Goal: Task Accomplishment & Management: Complete application form

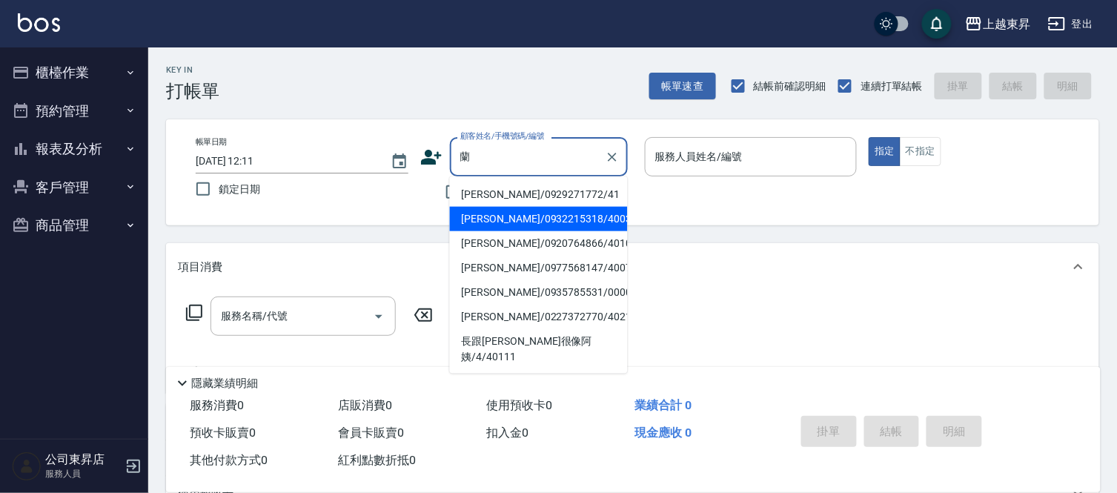
drag, startPoint x: 524, startPoint y: 196, endPoint x: 503, endPoint y: 213, distance: 26.9
click at [503, 213] on ul "[PERSON_NAME]/0929271772/41 [PERSON_NAME]/0932215318/40034 [PERSON_NAME]/092076…" at bounding box center [539, 274] width 178 height 197
click at [503, 213] on li "[PERSON_NAME]/0932215318/40034" at bounding box center [539, 219] width 178 height 24
type input "[PERSON_NAME]/0932215318/40034"
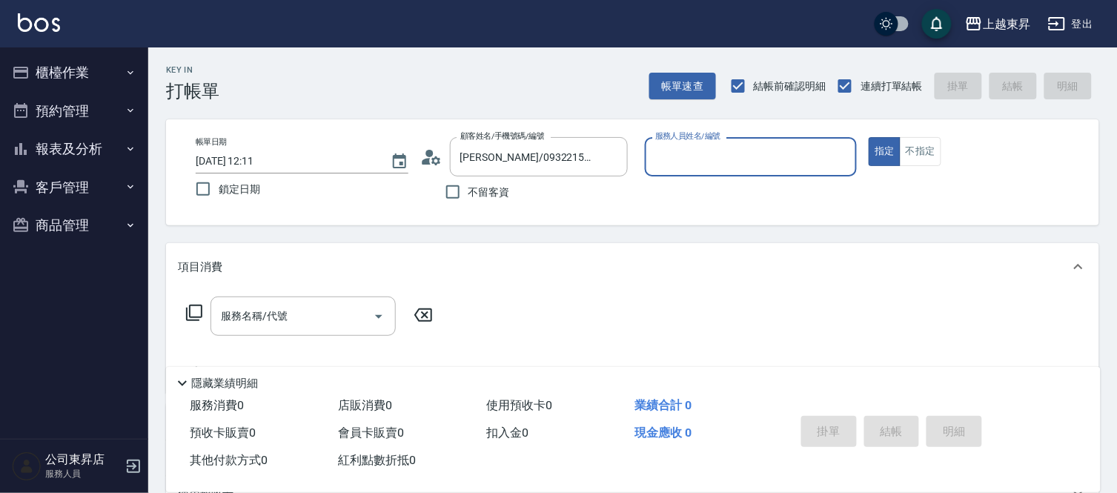
type input "[PERSON_NAME]04"
drag, startPoint x: 232, startPoint y: 328, endPoint x: 166, endPoint y: 458, distance: 144.9
click at [232, 328] on input "服務名稱/代號" at bounding box center [292, 316] width 150 height 26
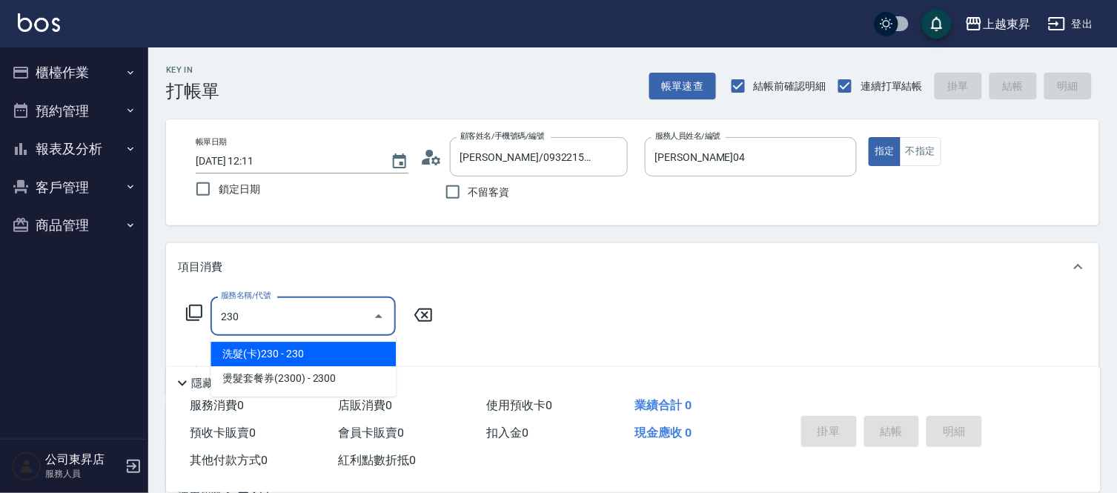
type input "洗髮(卡)230(224)"
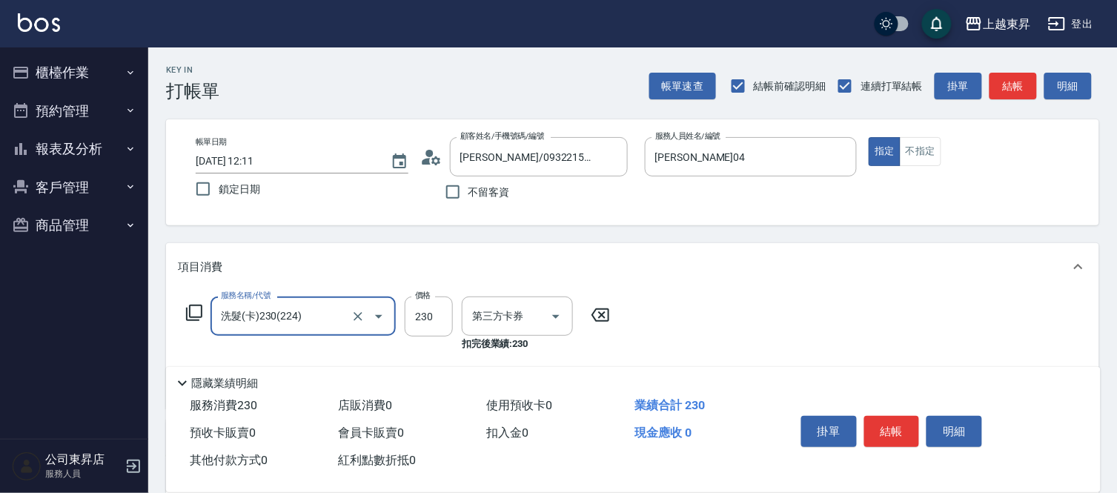
type input "舊有卡券"
type input "洗髮(卡)230(224)"
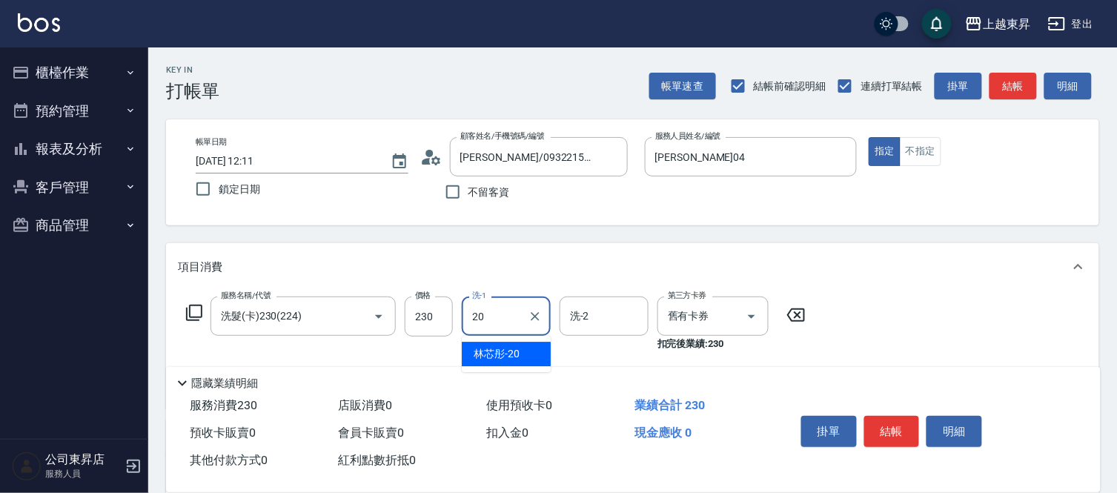
type input "林芯彤-20"
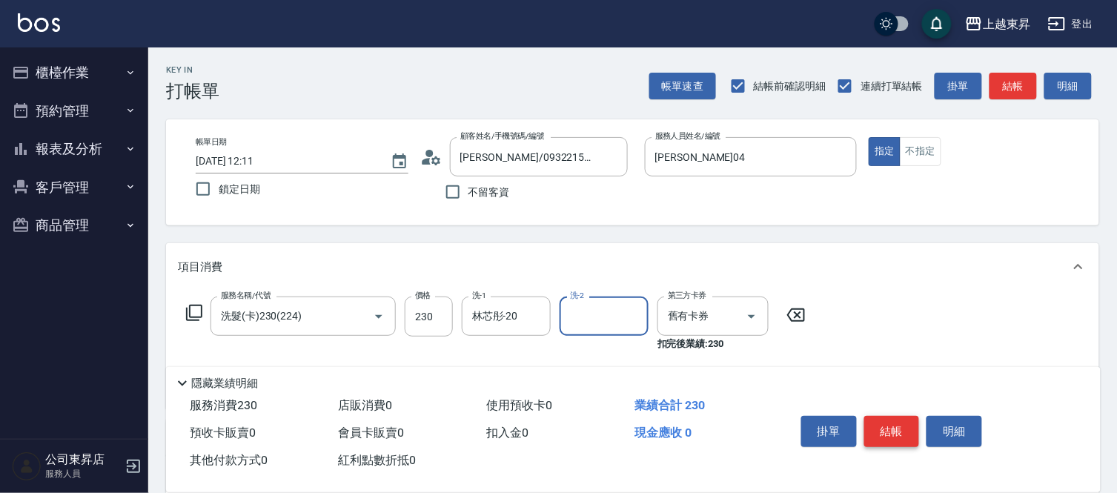
click at [887, 420] on button "結帳" at bounding box center [893, 431] width 56 height 31
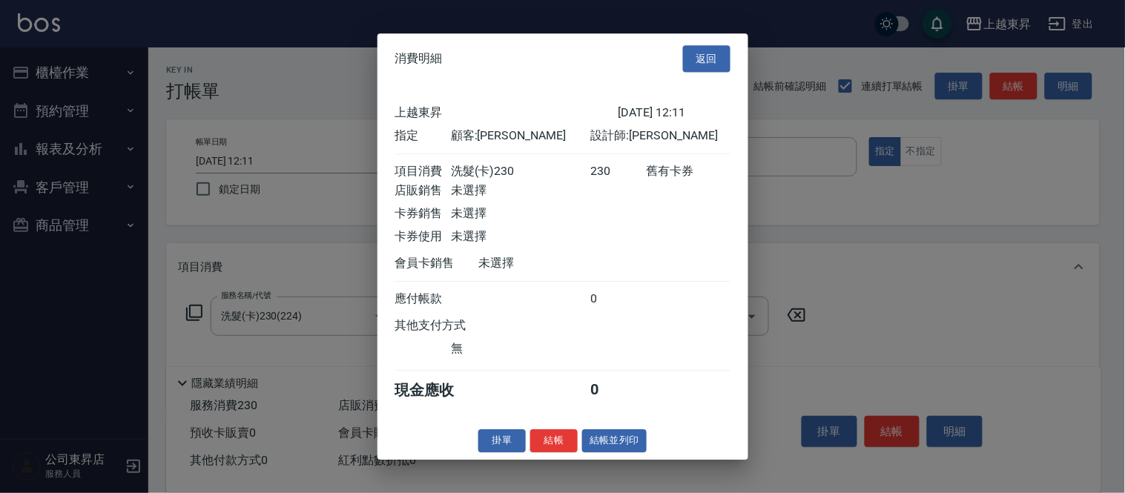
click at [645, 441] on button "結帳並列印" at bounding box center [614, 440] width 65 height 23
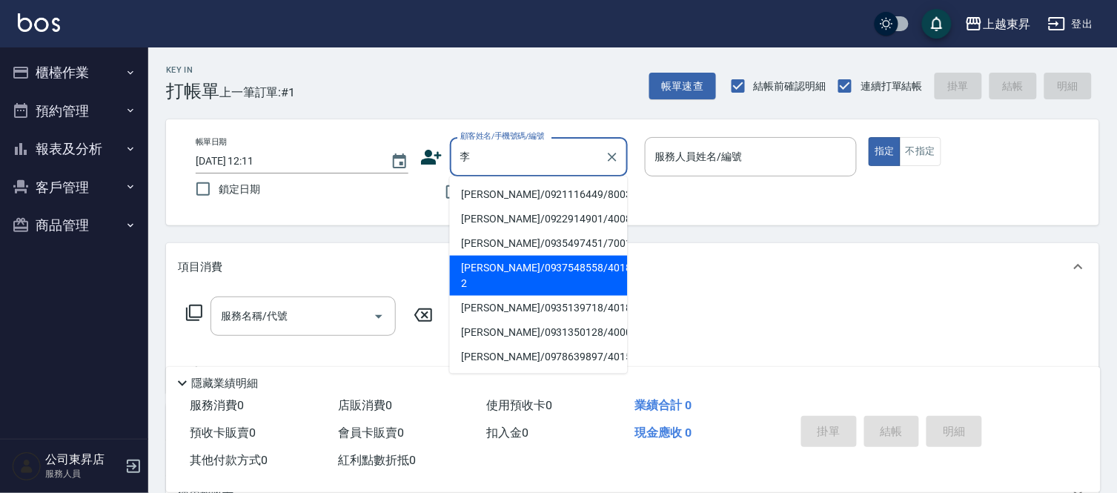
click at [512, 264] on li "[PERSON_NAME]/0937548558/40189-2" at bounding box center [539, 276] width 178 height 40
type input "[PERSON_NAME]/0937548558/40189-2"
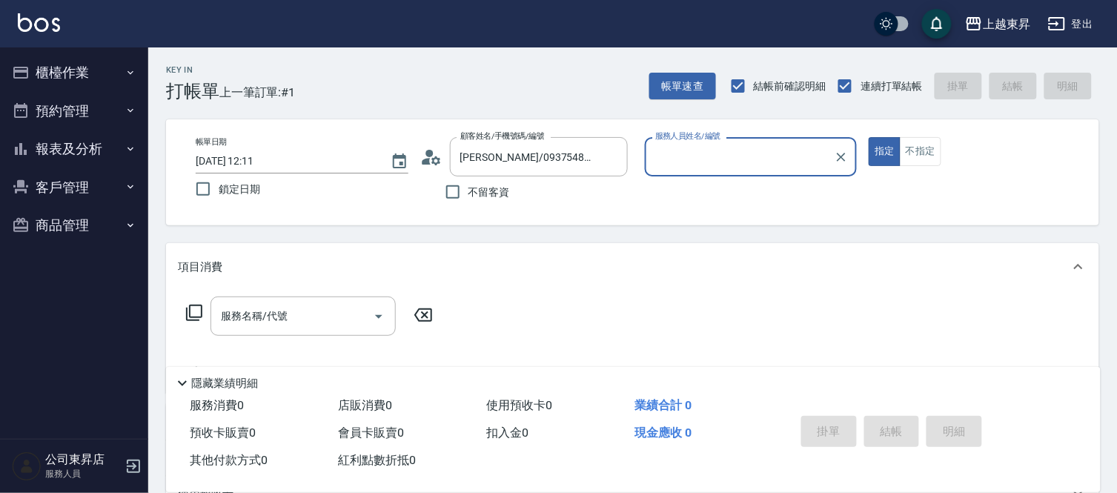
type input "[PERSON_NAME]04"
click at [298, 314] on input "服務名稱/代號" at bounding box center [292, 316] width 150 height 26
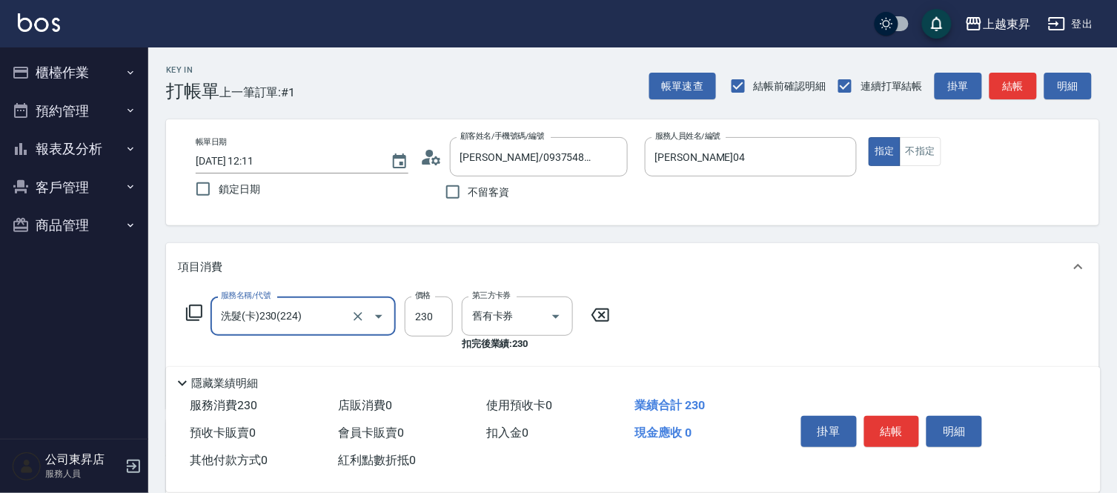
type input "洗髮(卡)230(224)"
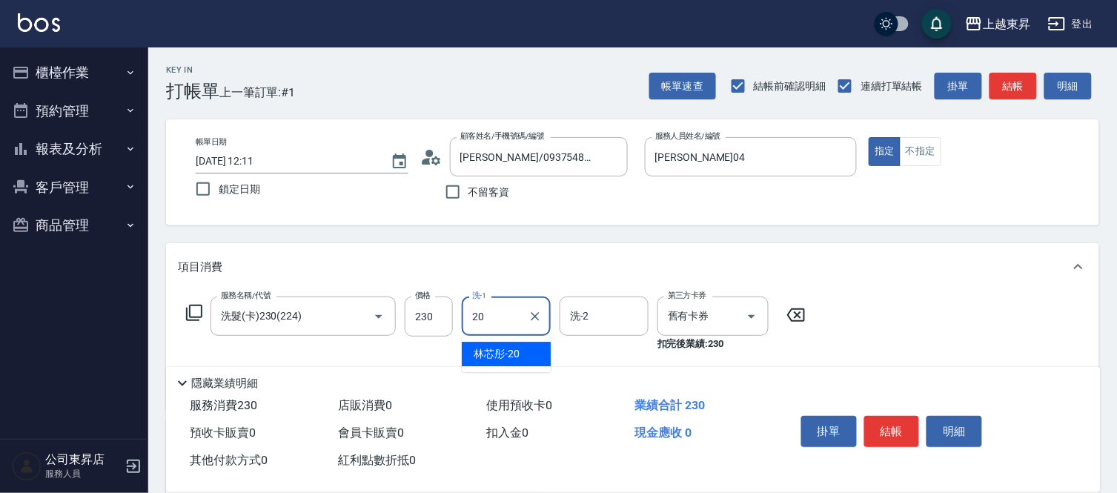
type input "林芯彤-20"
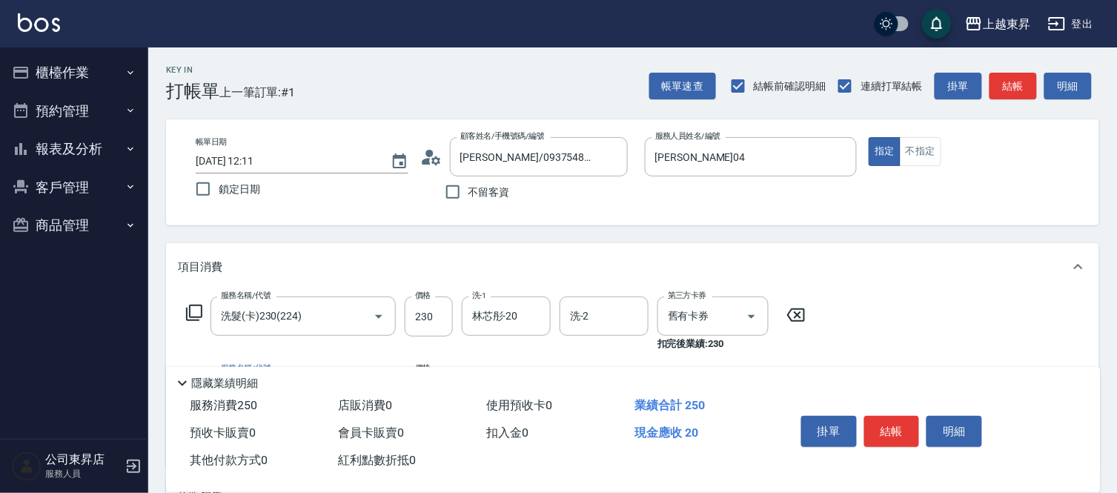
type input "潤絲(801)"
type input "30"
type input "林芯彤-20"
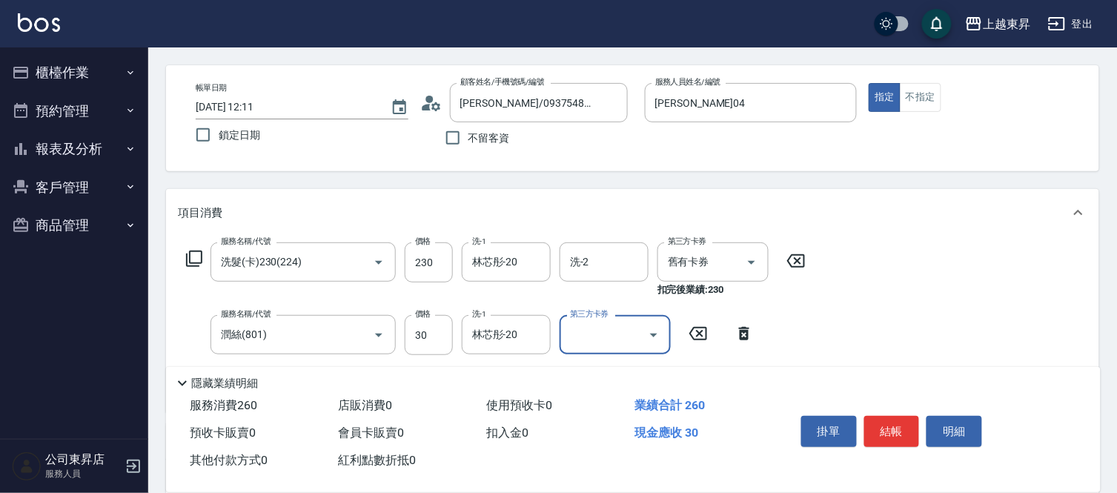
scroll to position [82, 0]
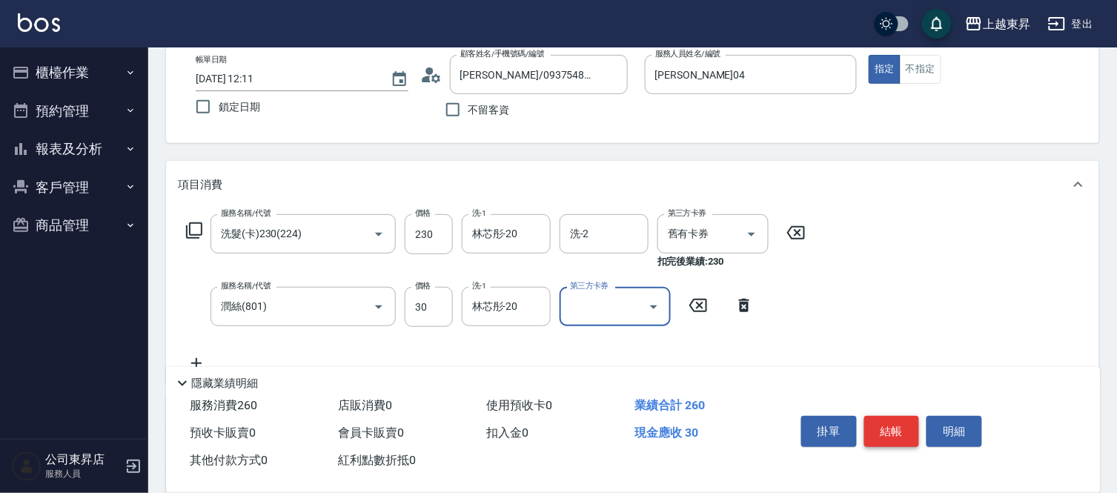
click at [870, 430] on button "結帳" at bounding box center [893, 431] width 56 height 31
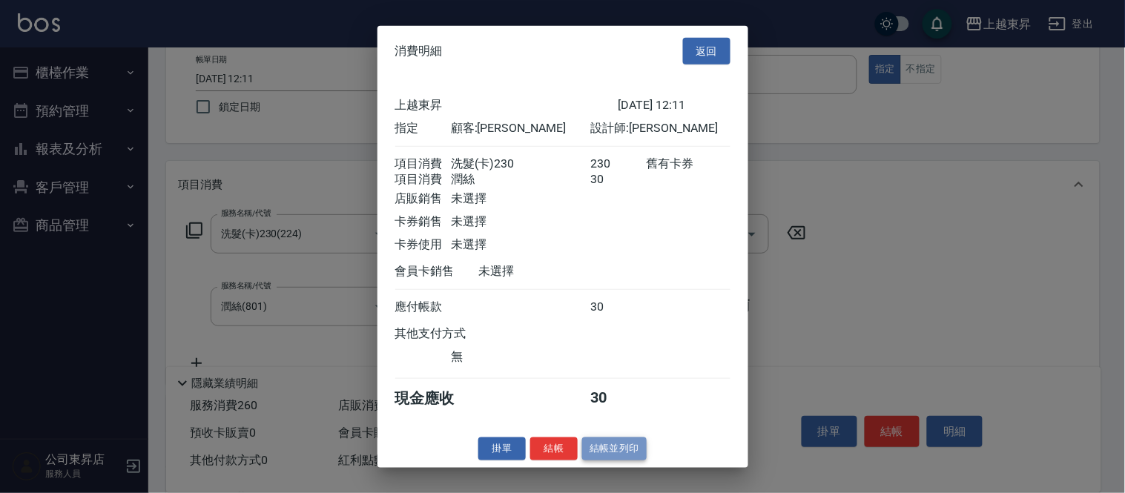
click at [627, 460] on button "結帳並列印" at bounding box center [614, 448] width 65 height 23
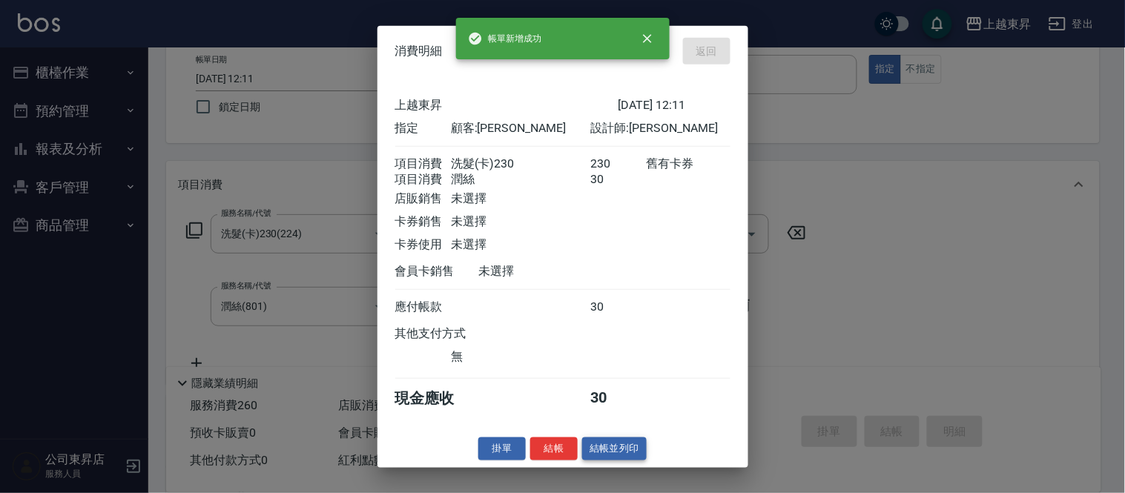
type input "[DATE] 12:12"
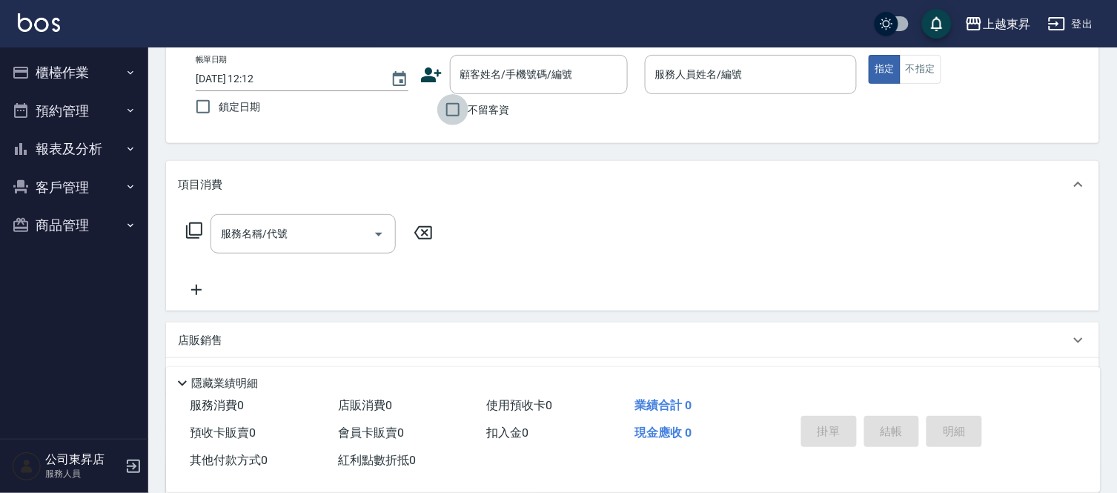
drag, startPoint x: 443, startPoint y: 116, endPoint x: 442, endPoint y: 130, distance: 14.1
click at [443, 122] on input "不留客資" at bounding box center [452, 109] width 31 height 31
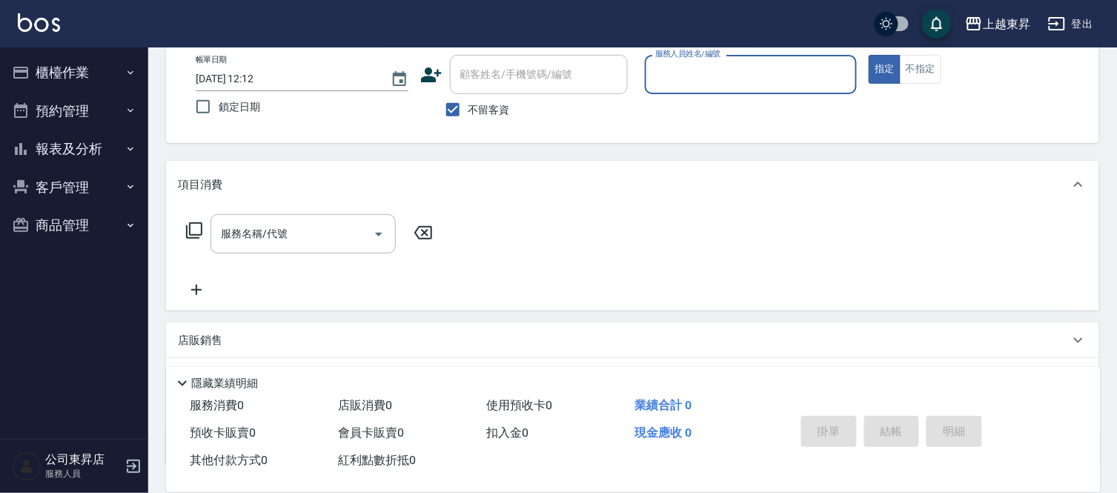
click at [480, 116] on span "不留客資" at bounding box center [490, 110] width 42 height 16
click at [469, 116] on input "不留客資" at bounding box center [452, 109] width 31 height 31
checkbox input "false"
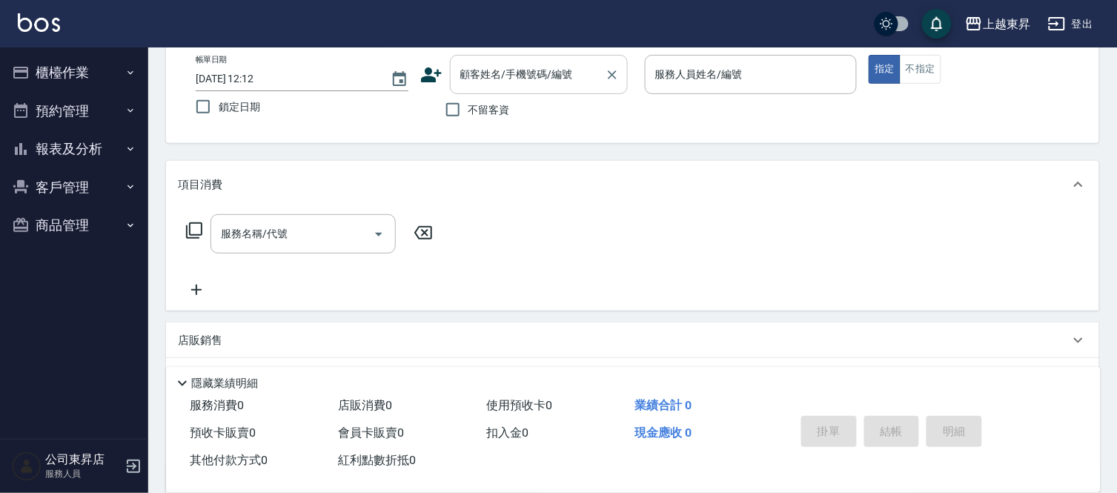
click at [498, 79] on div "顧客姓名/手機號碼/編號 顧客姓名/手機號碼/編號" at bounding box center [539, 74] width 178 height 39
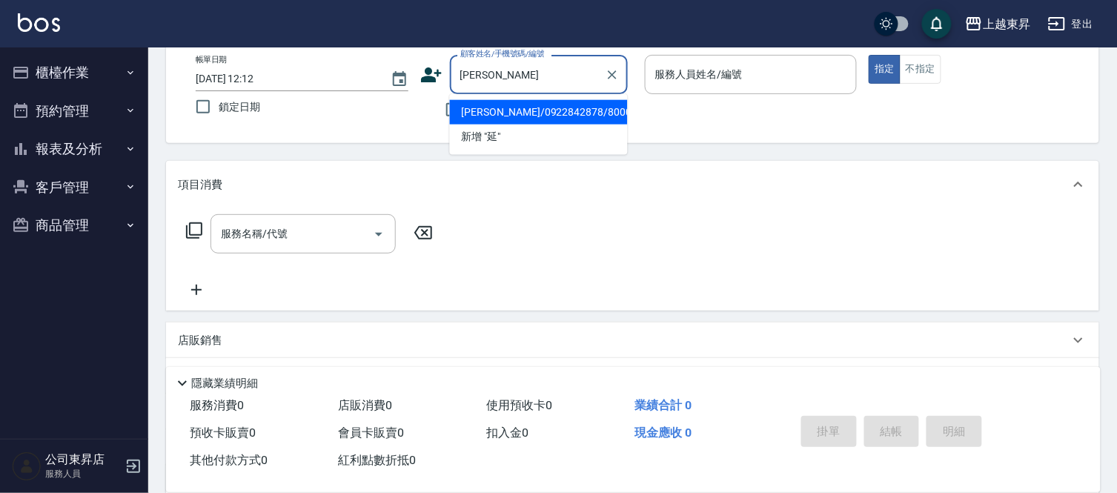
click at [498, 113] on li "[PERSON_NAME]/0922842878/80006" at bounding box center [539, 112] width 178 height 24
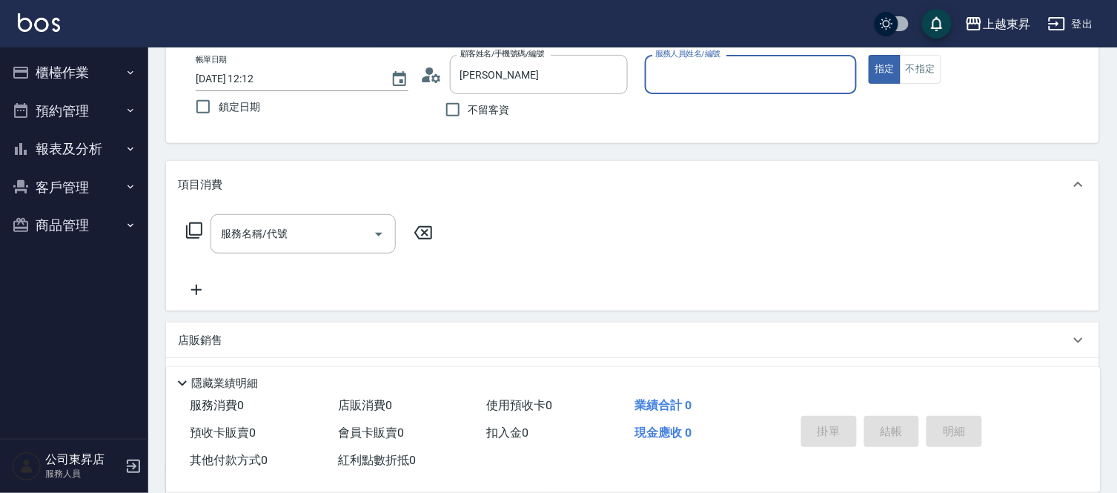
type input "[PERSON_NAME]/0922842878/80006"
type input "[PERSON_NAME]-08"
click at [846, 74] on icon "Clear" at bounding box center [841, 74] width 15 height 15
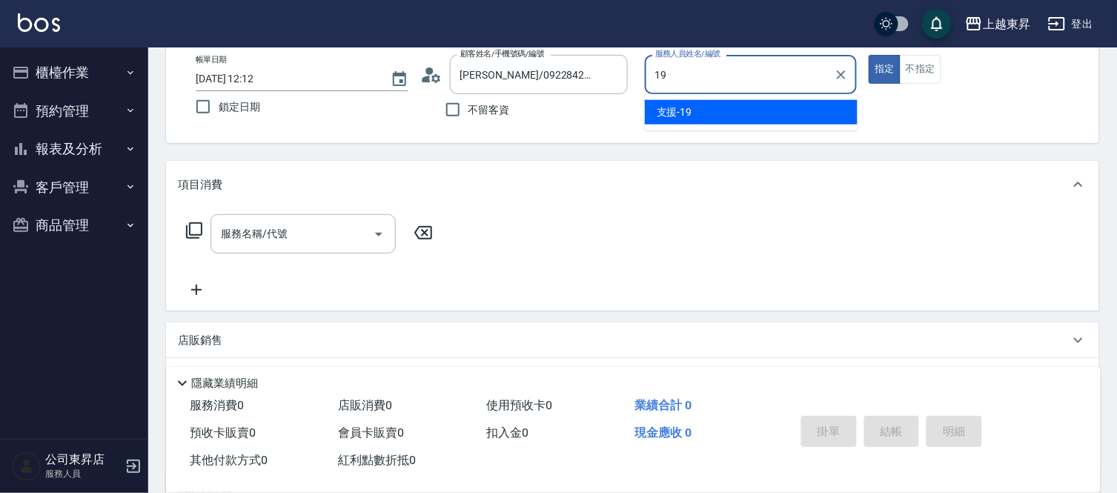
type input "1"
type input "[PERSON_NAME]04"
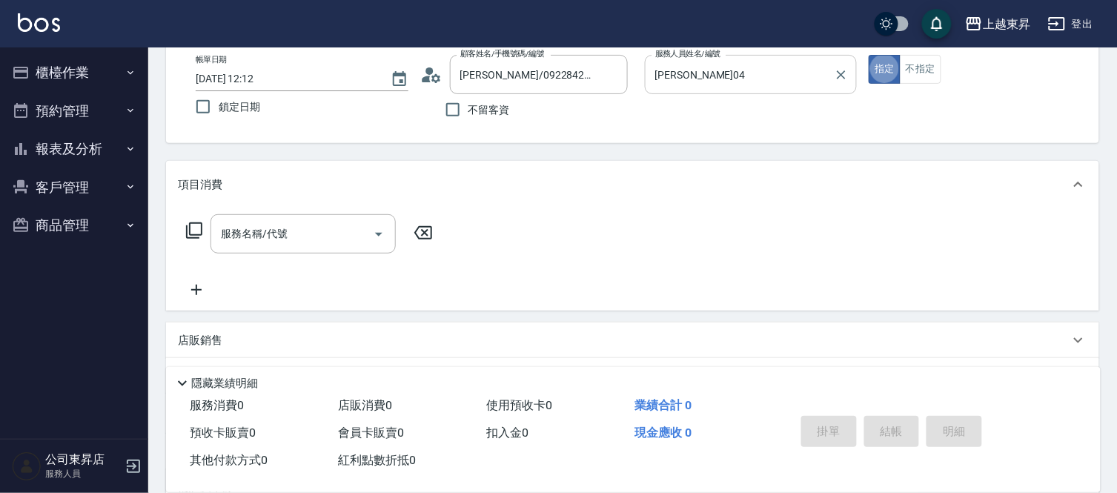
type button "true"
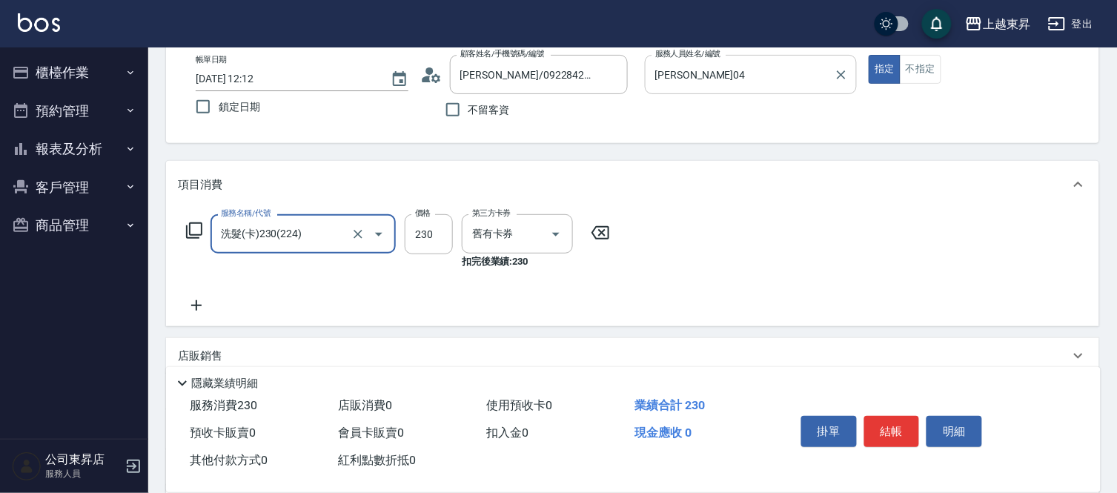
type input "洗髮(卡)230(224)"
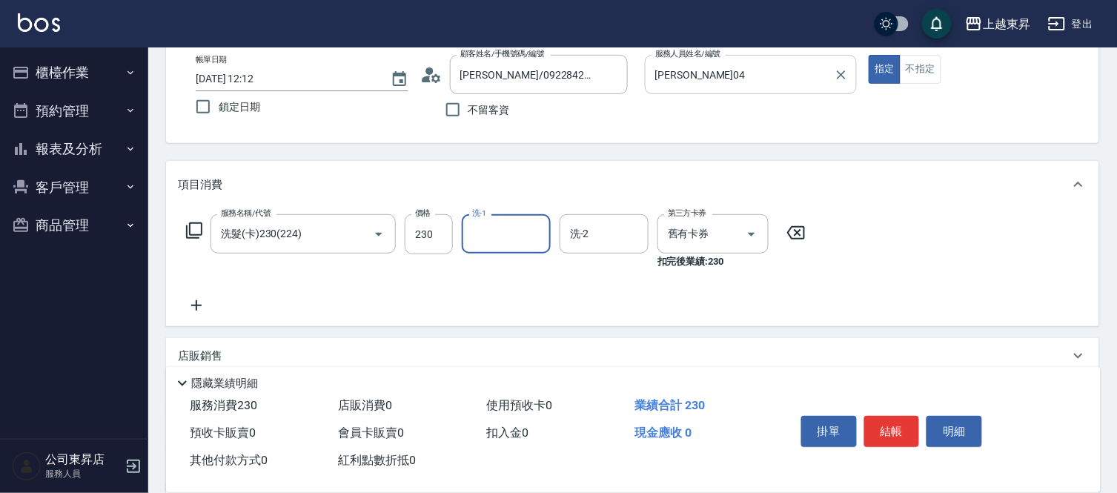
type input "2"
type input "[PERSON_NAME]04"
click at [890, 423] on button "結帳" at bounding box center [893, 431] width 56 height 31
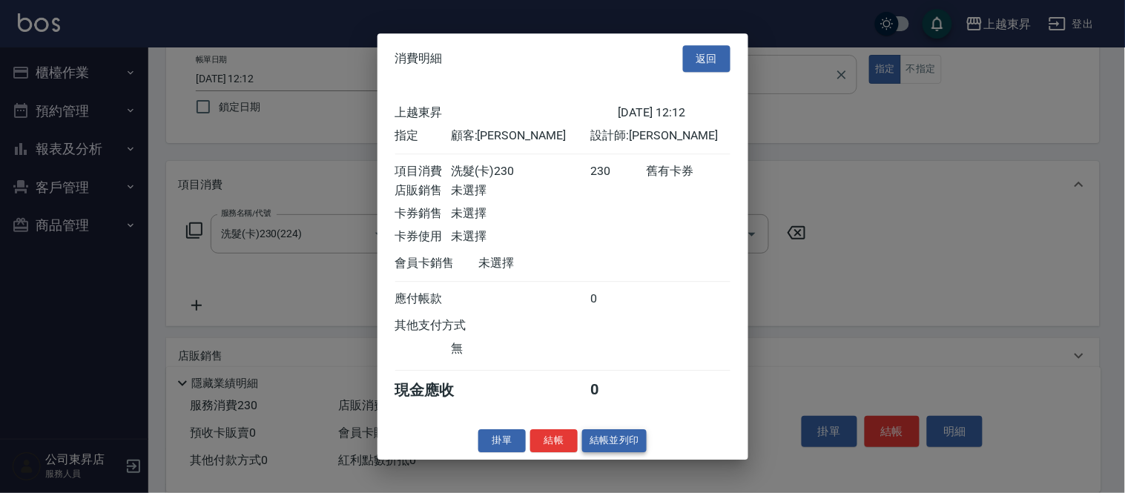
click at [590, 452] on button "結帳並列印" at bounding box center [614, 440] width 65 height 23
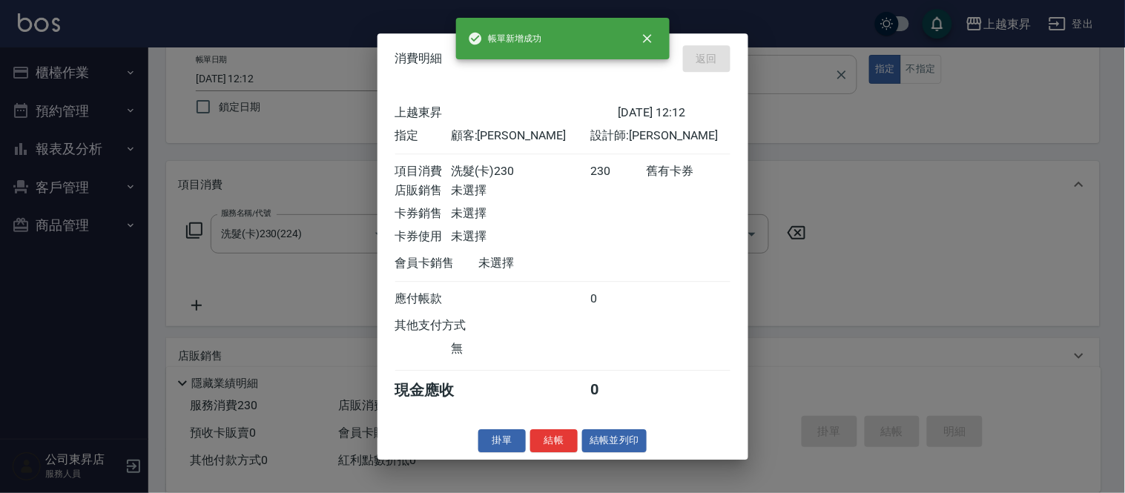
type input "[DATE] 12:13"
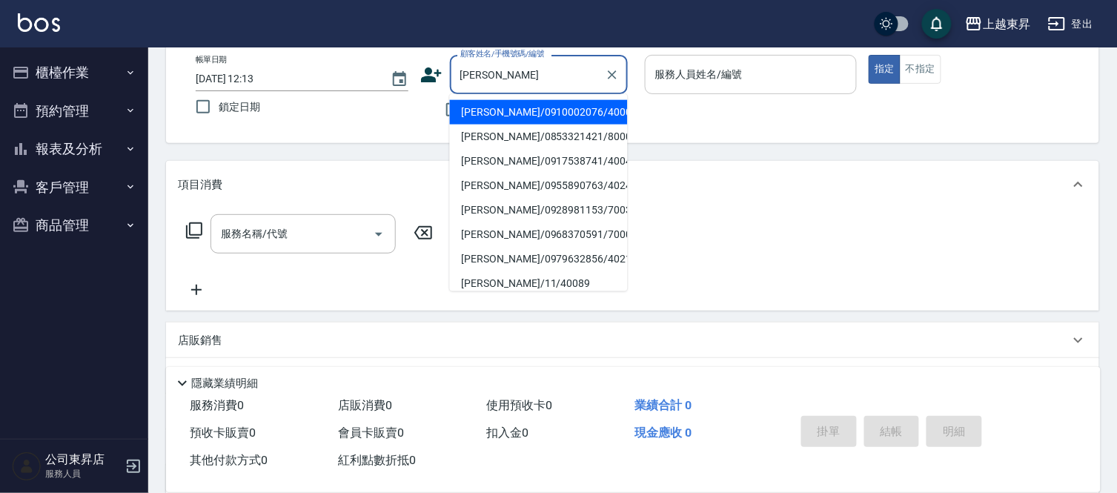
click at [469, 105] on li "[PERSON_NAME]/0910002076/40003" at bounding box center [539, 112] width 178 height 24
type input "[PERSON_NAME]/0910002076/40003"
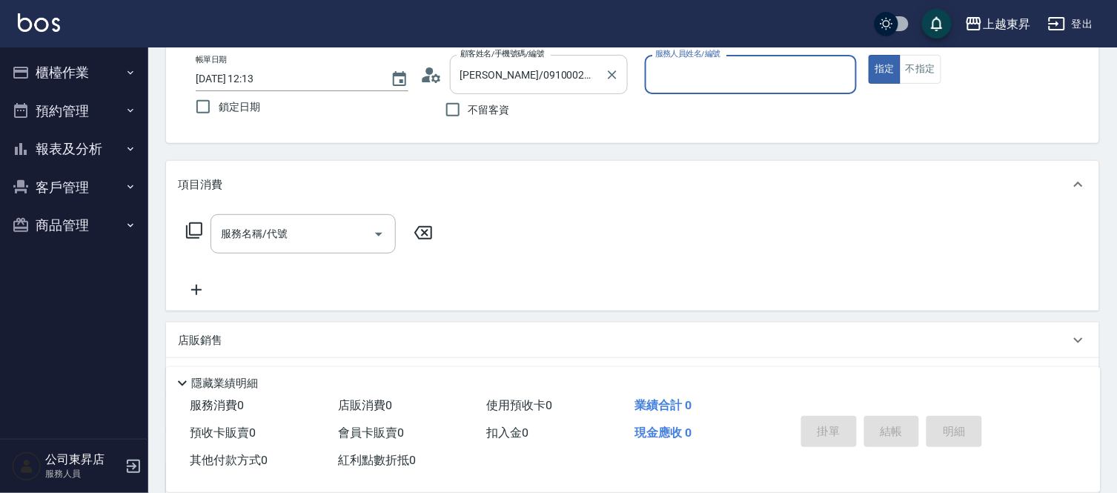
type input "[PERSON_NAME]04"
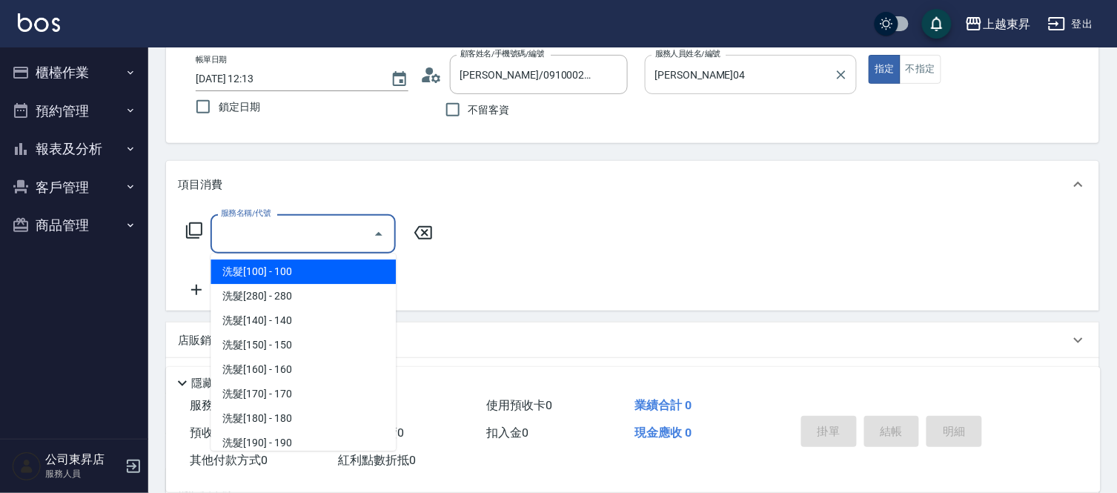
click at [330, 240] on input "服務名稱/代號" at bounding box center [292, 234] width 150 height 26
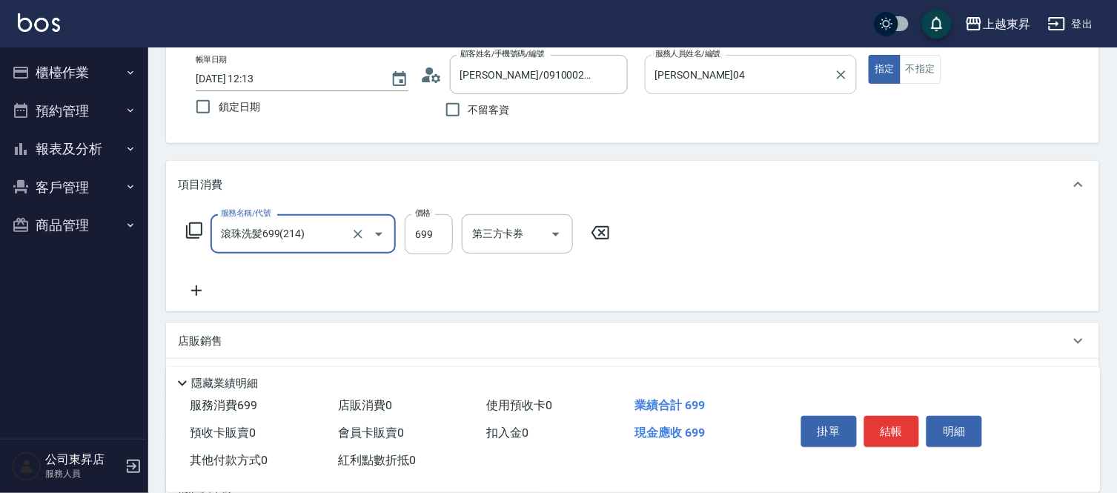
type input "滾珠洗髪699(214)"
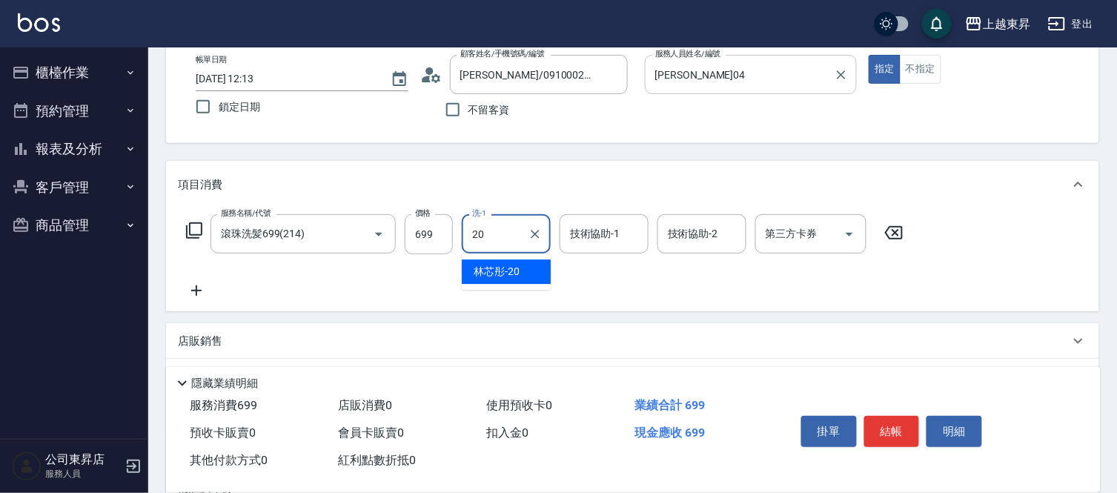
type input "林芯彤-20"
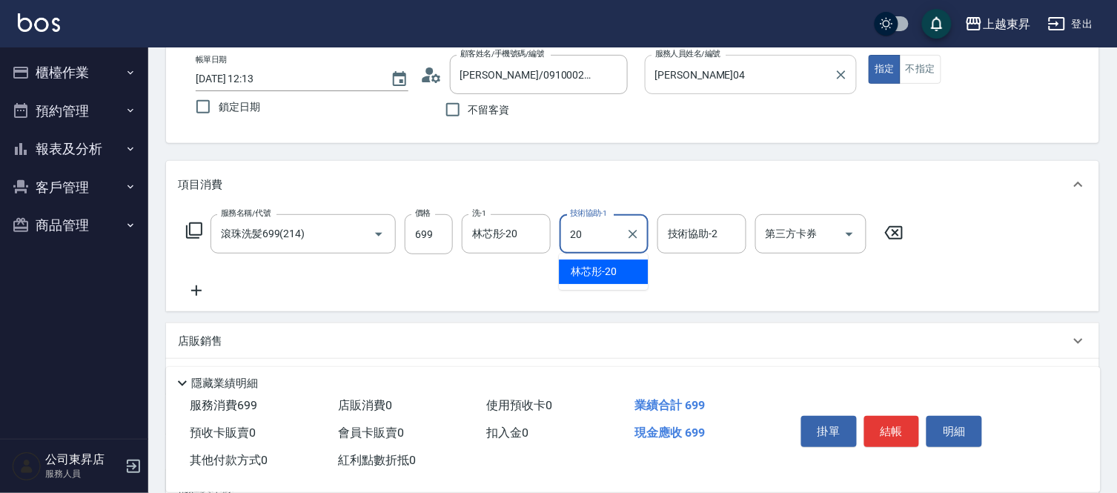
type input "林芯彤-20"
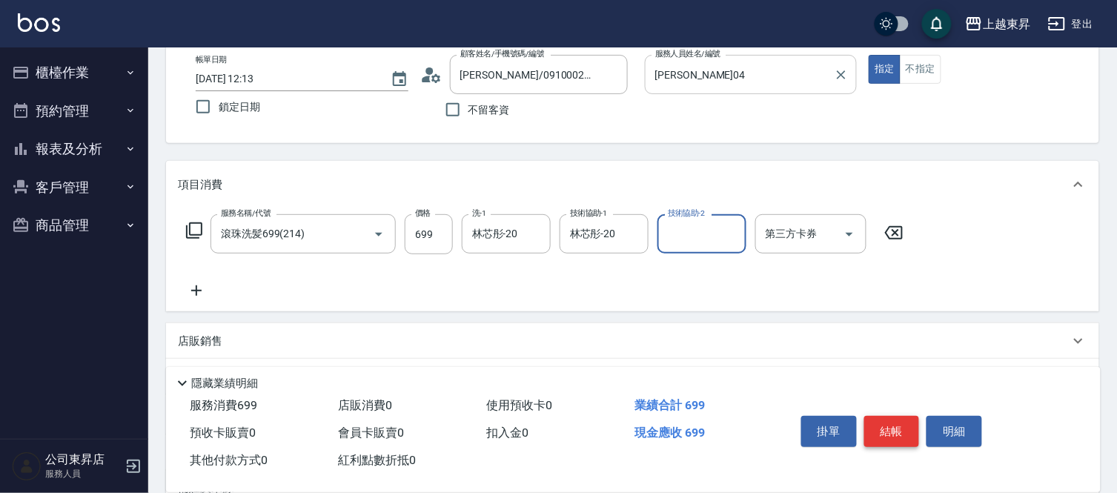
click at [901, 434] on button "結帳" at bounding box center [893, 431] width 56 height 31
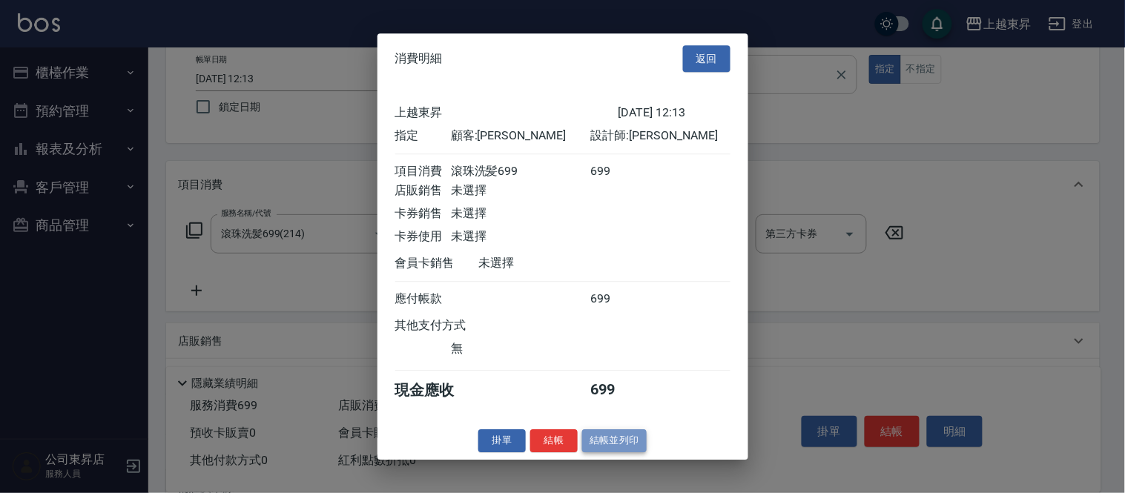
click at [621, 452] on button "結帳並列印" at bounding box center [614, 440] width 65 height 23
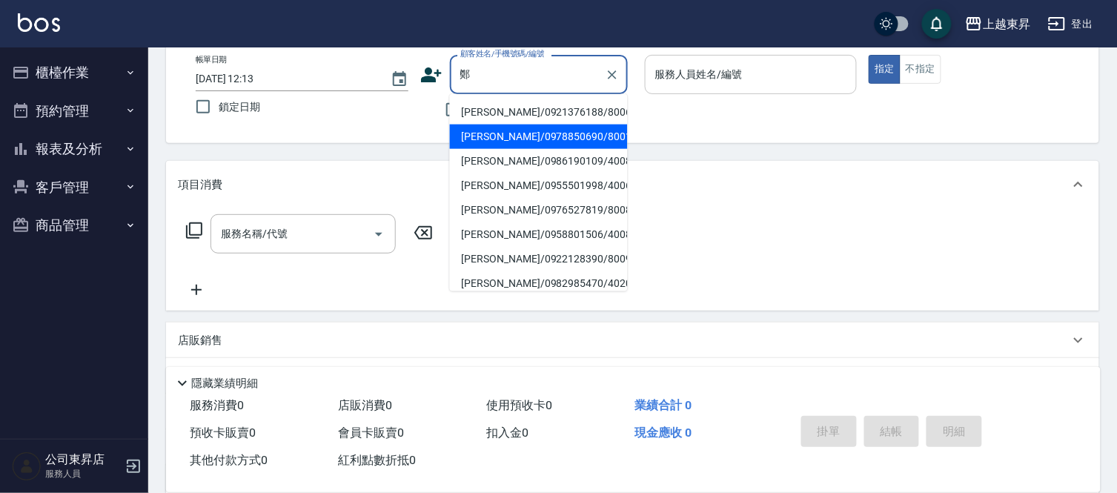
click at [510, 144] on li "[PERSON_NAME]/0978850690/80015" at bounding box center [539, 137] width 178 height 24
type input "[PERSON_NAME]/0978850690/80015"
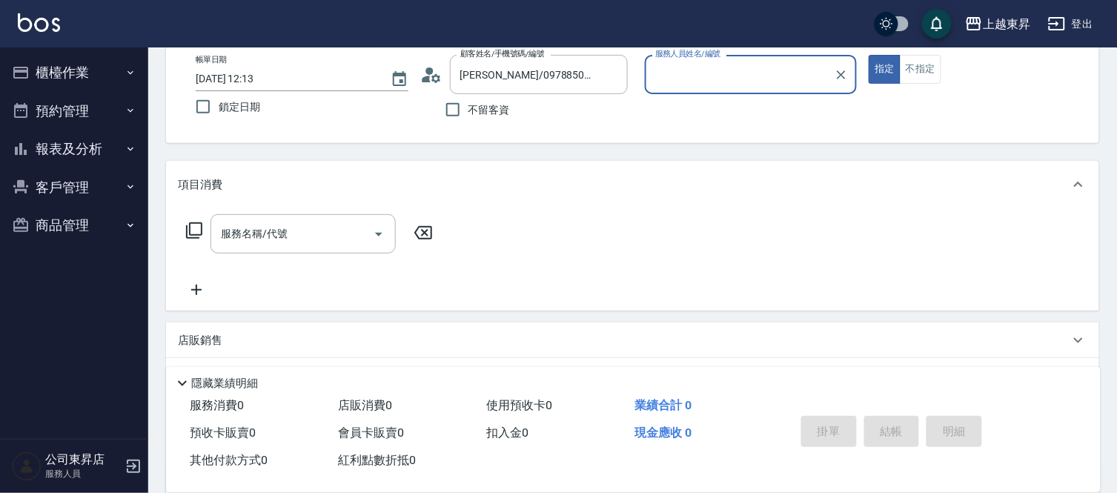
type input "[PERSON_NAME]-08"
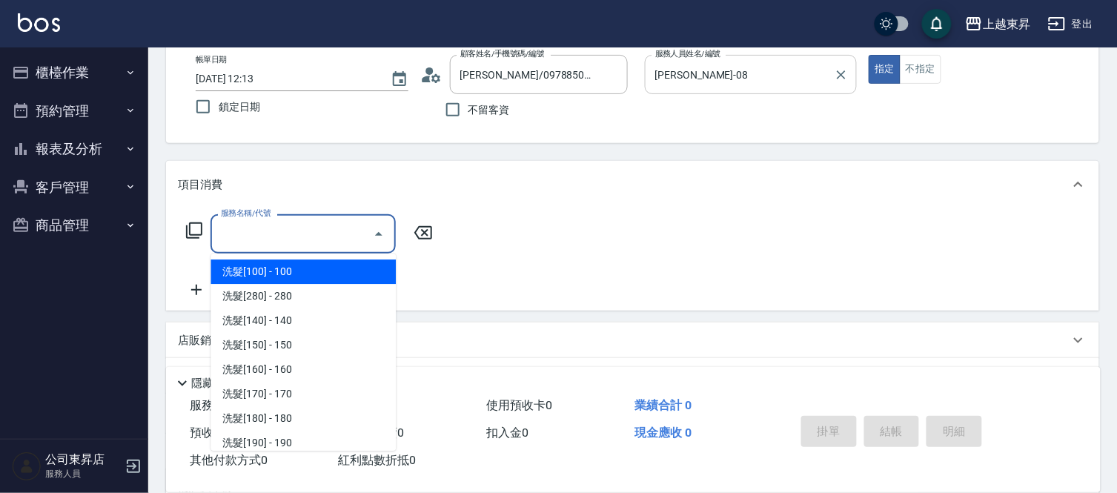
click at [347, 225] on input "服務名稱/代號" at bounding box center [292, 234] width 150 height 26
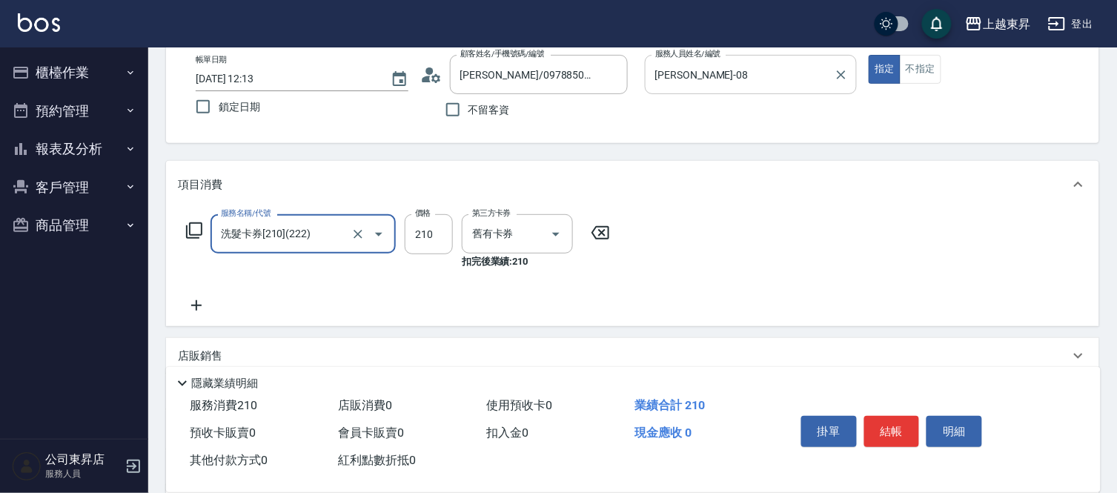
type input "洗髮卡券[210](222)"
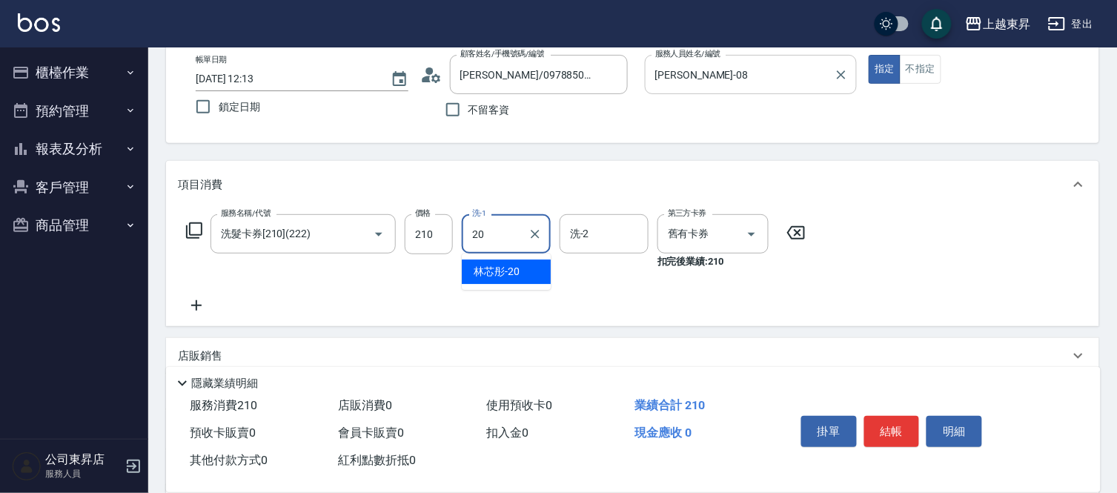
type input "林芯彤-20"
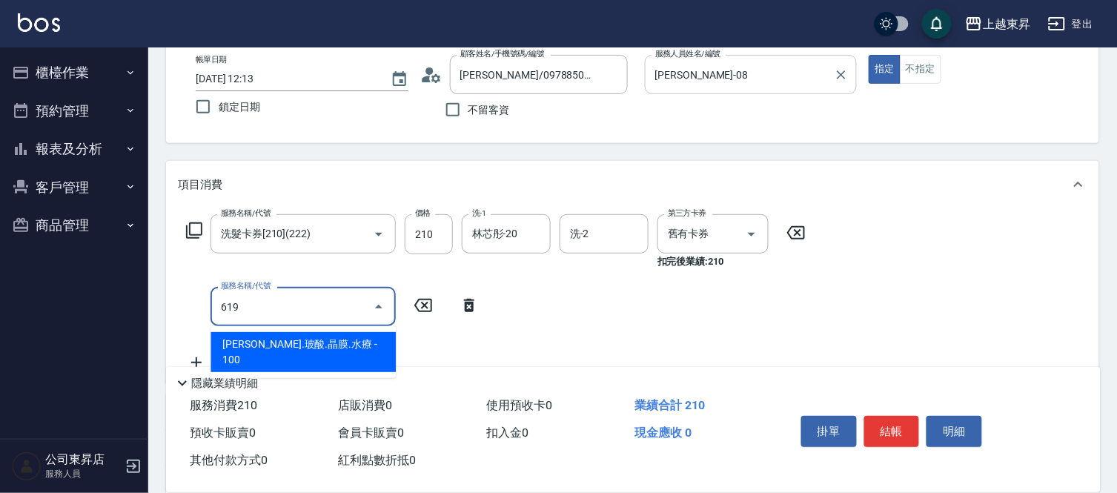
type input "煥彩.玻酸.晶膜.水療(619)"
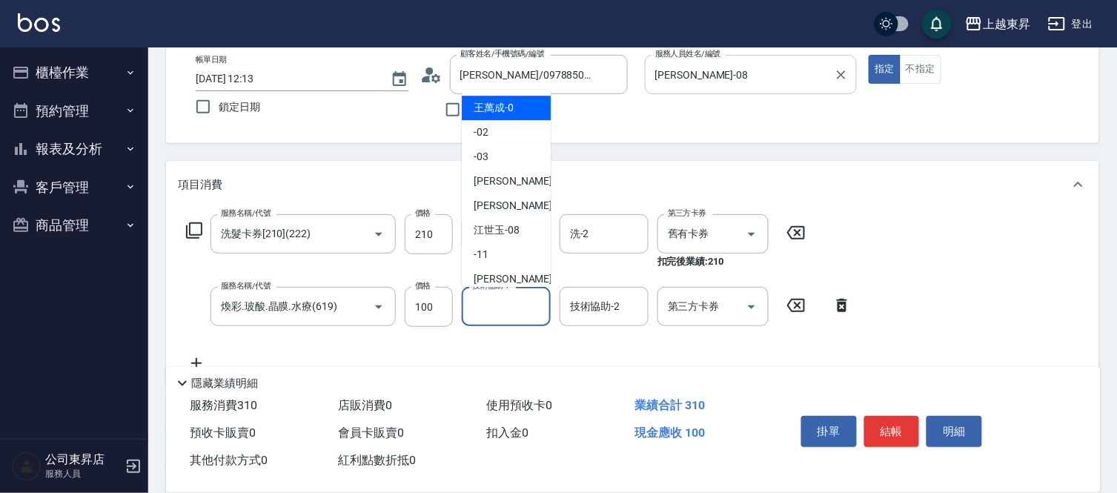
click at [509, 308] on input "技術協助-1" at bounding box center [507, 307] width 76 height 26
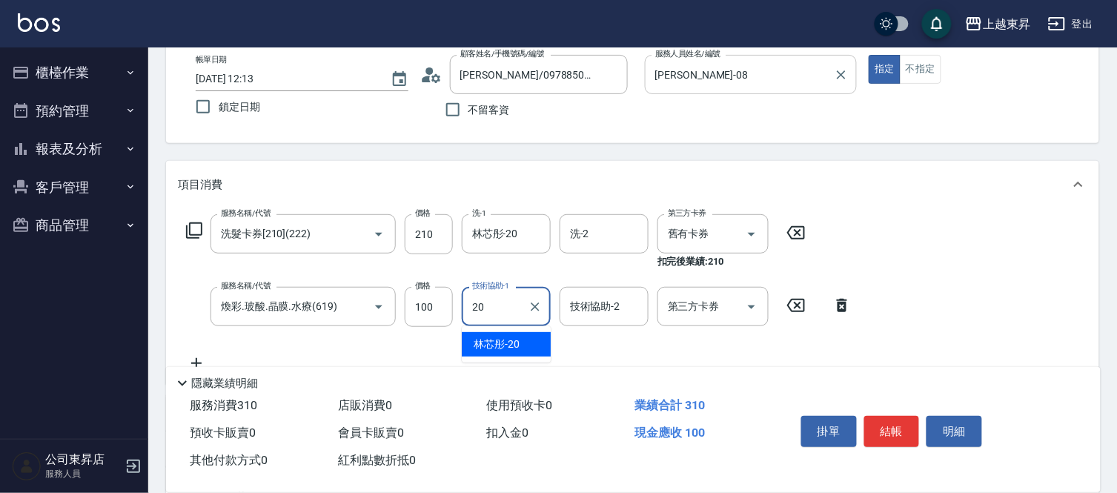
type input "林芯彤-20"
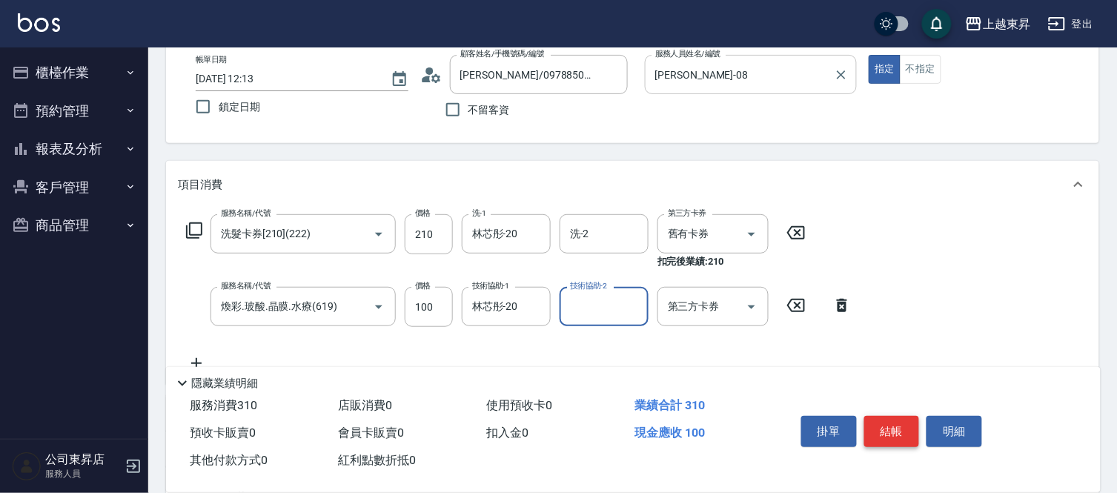
click at [881, 419] on button "結帳" at bounding box center [893, 431] width 56 height 31
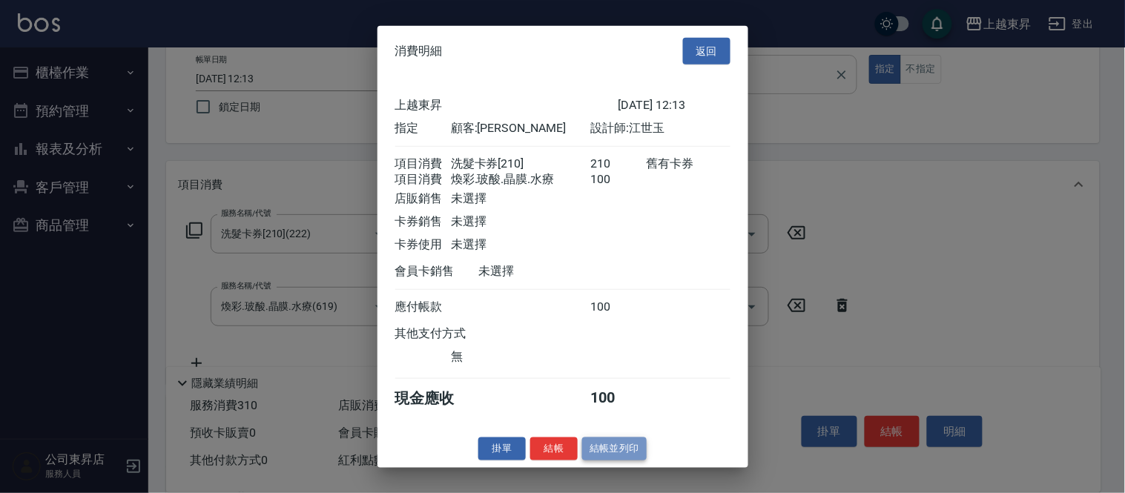
click at [612, 449] on button "結帳並列印" at bounding box center [614, 448] width 65 height 23
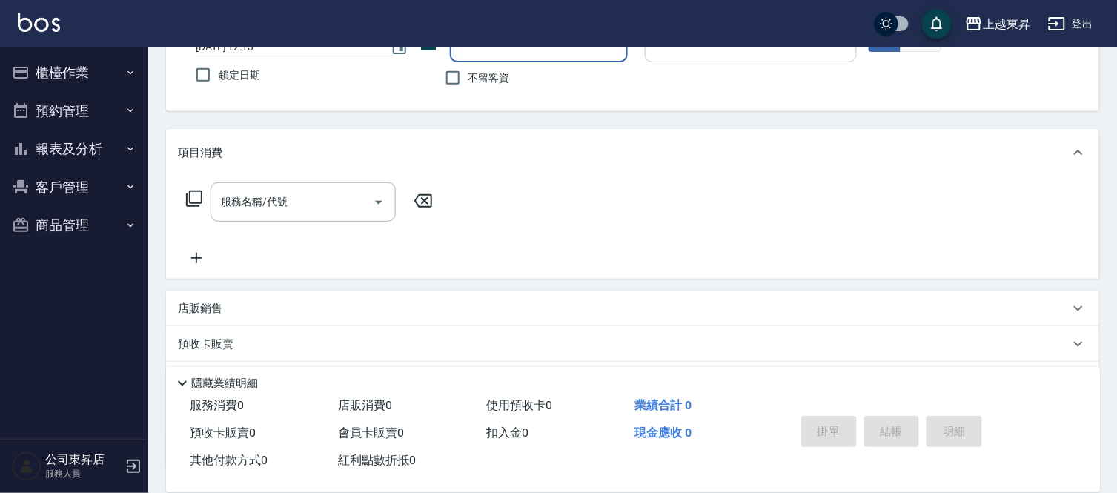
scroll to position [230, 0]
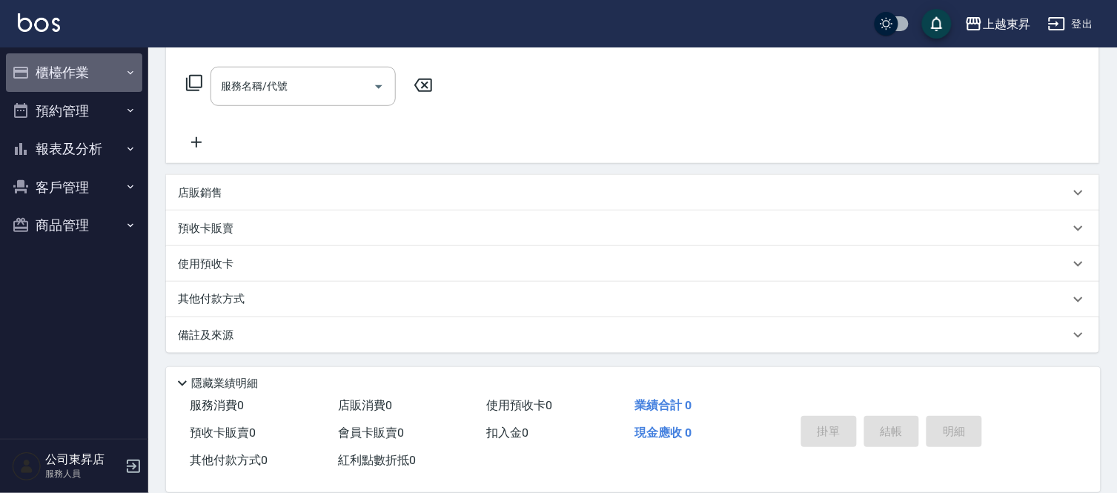
click at [80, 61] on button "櫃檯作業" at bounding box center [74, 72] width 136 height 39
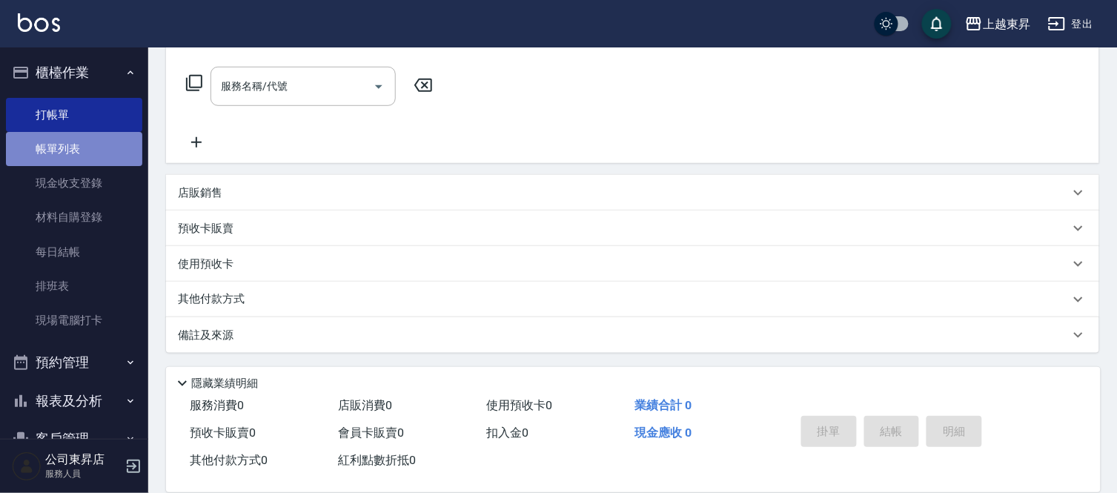
click at [82, 161] on link "帳單列表" at bounding box center [74, 149] width 136 height 34
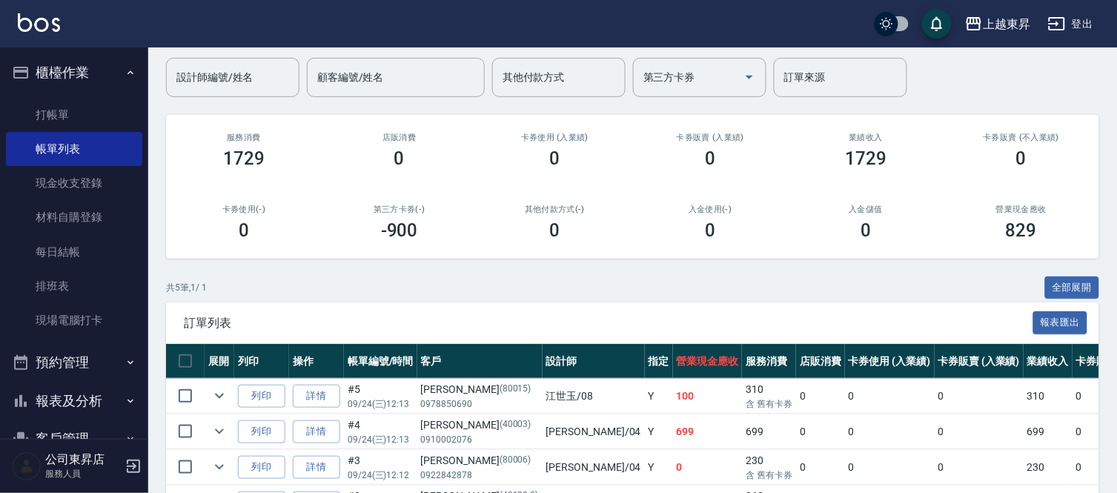
scroll to position [248, 0]
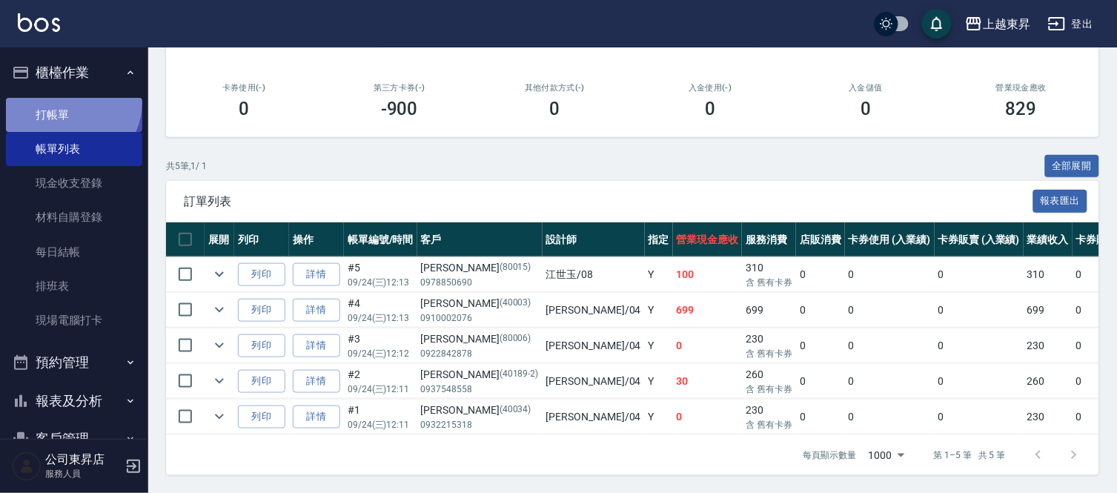
click at [70, 102] on link "打帳單" at bounding box center [74, 115] width 136 height 34
